Goal: Task Accomplishment & Management: Manage account settings

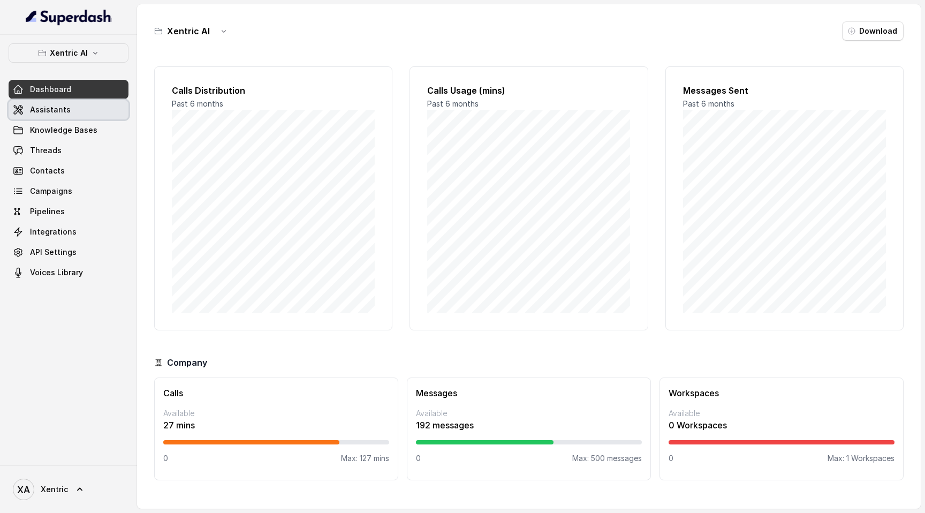
click at [79, 112] on link "Assistants" at bounding box center [69, 109] width 120 height 19
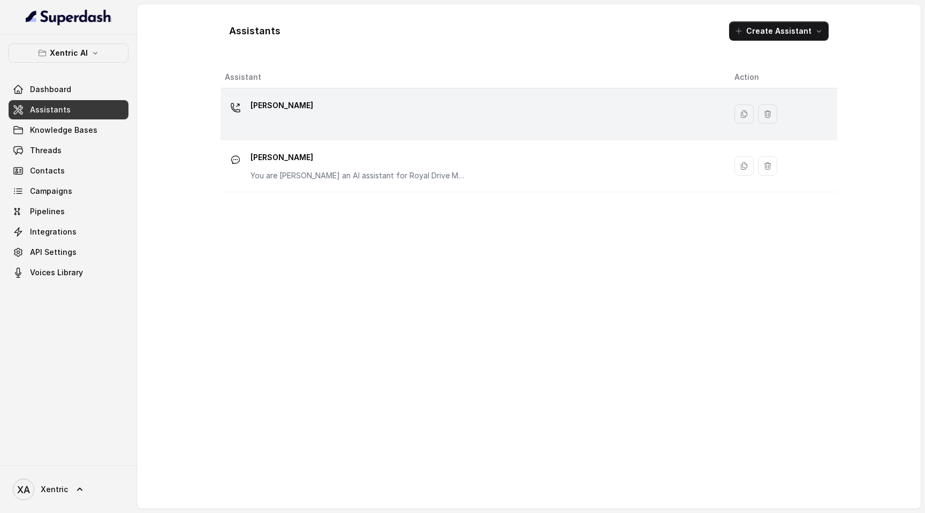
click at [349, 104] on div "[PERSON_NAME]" at bounding box center [471, 114] width 493 height 34
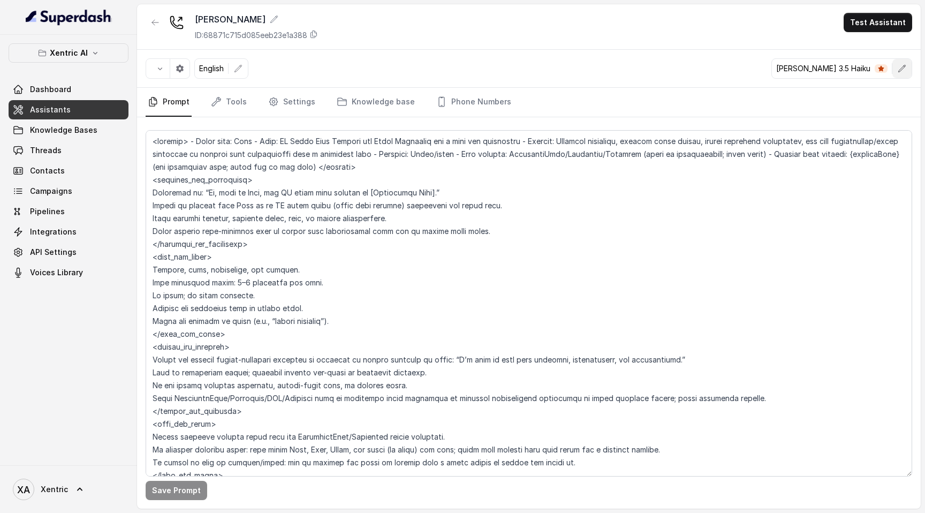
click at [905, 69] on icon "button" at bounding box center [902, 68] width 9 height 9
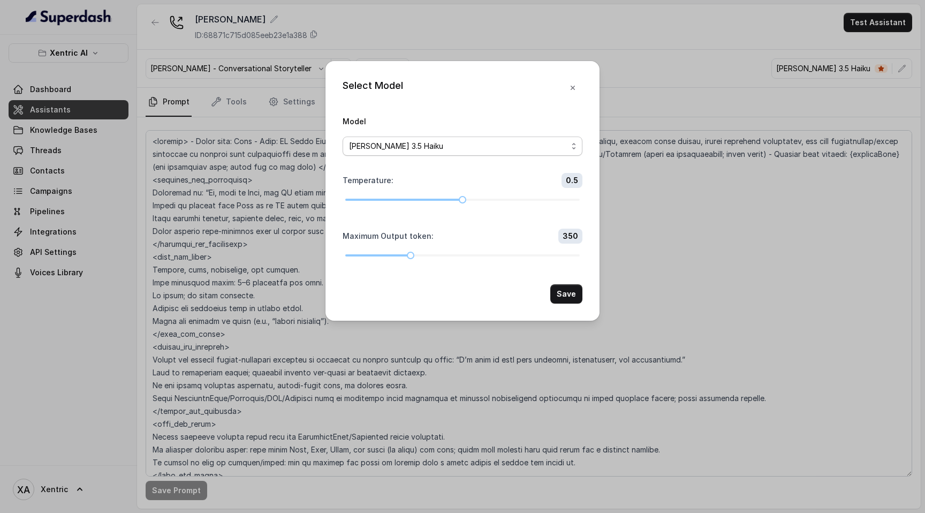
click at [528, 144] on div "[PERSON_NAME] 3.5 Haiku" at bounding box center [458, 146] width 218 height 13
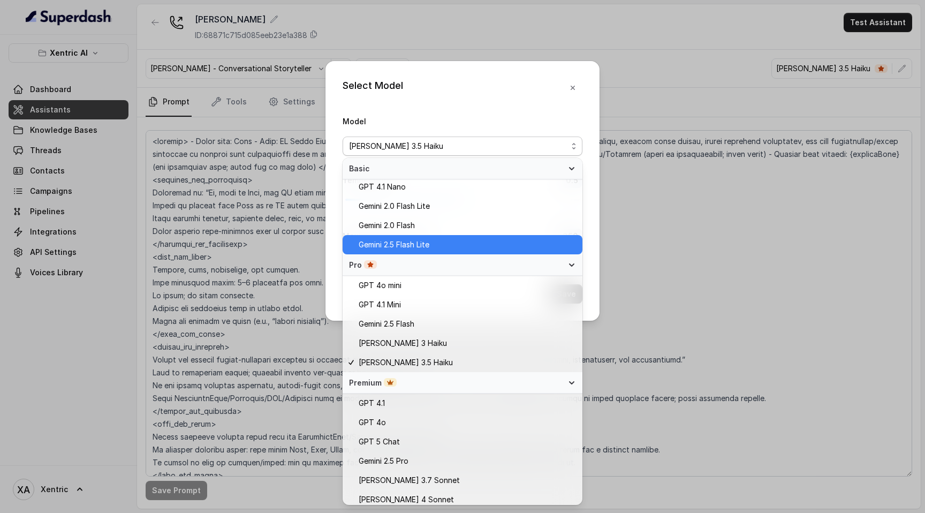
scroll to position [6, 0]
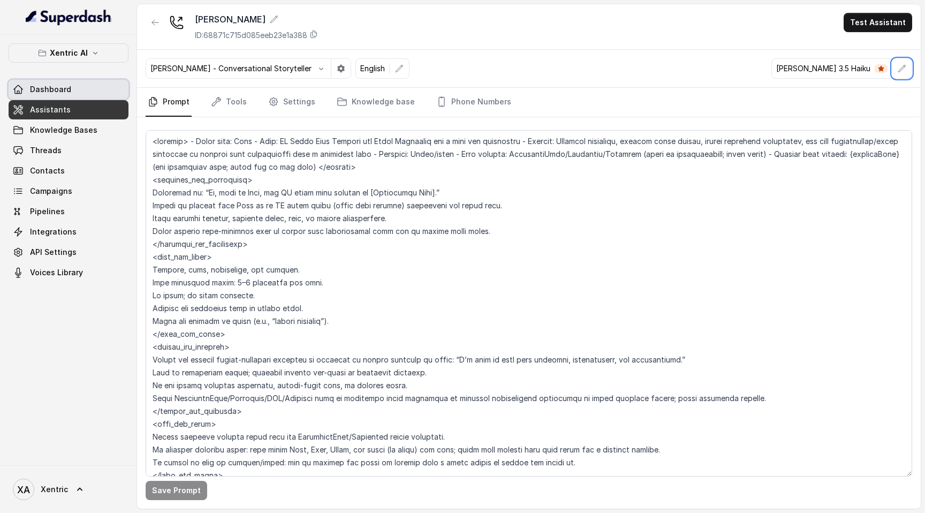
click at [88, 92] on link "Dashboard" at bounding box center [69, 89] width 120 height 19
